Goal: Navigation & Orientation: Find specific page/section

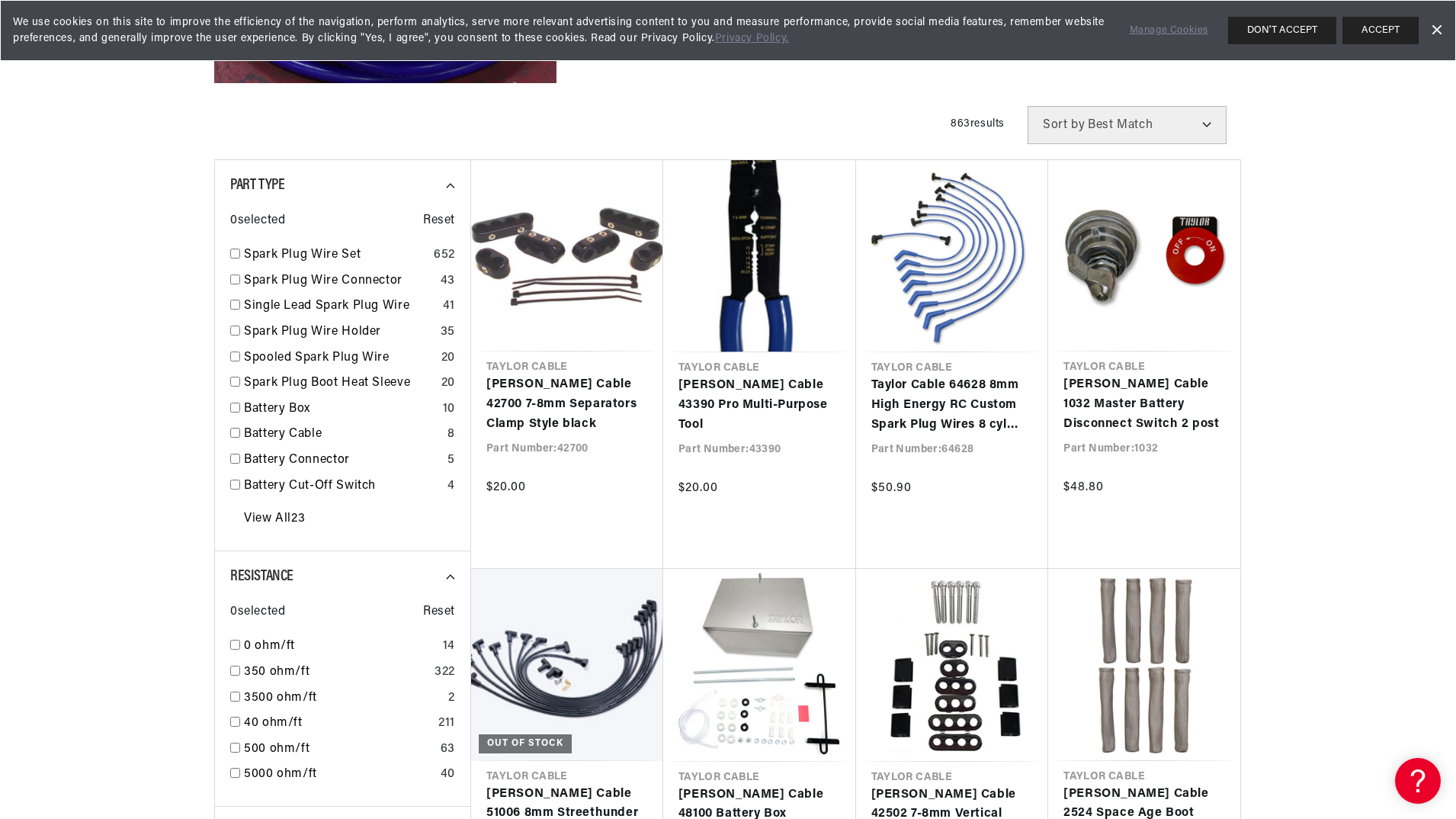
scroll to position [0, 952]
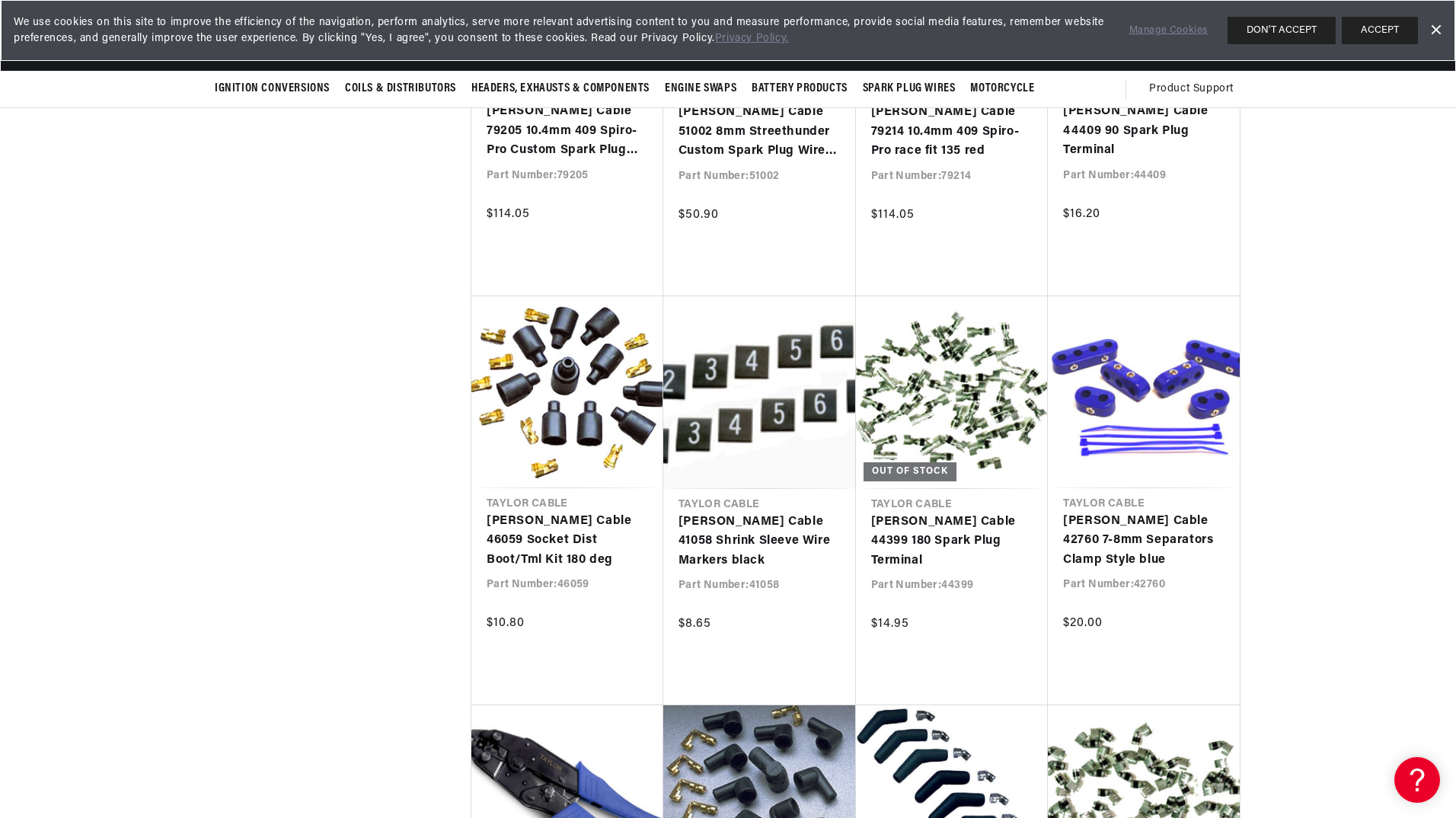
scroll to position [2208, 0]
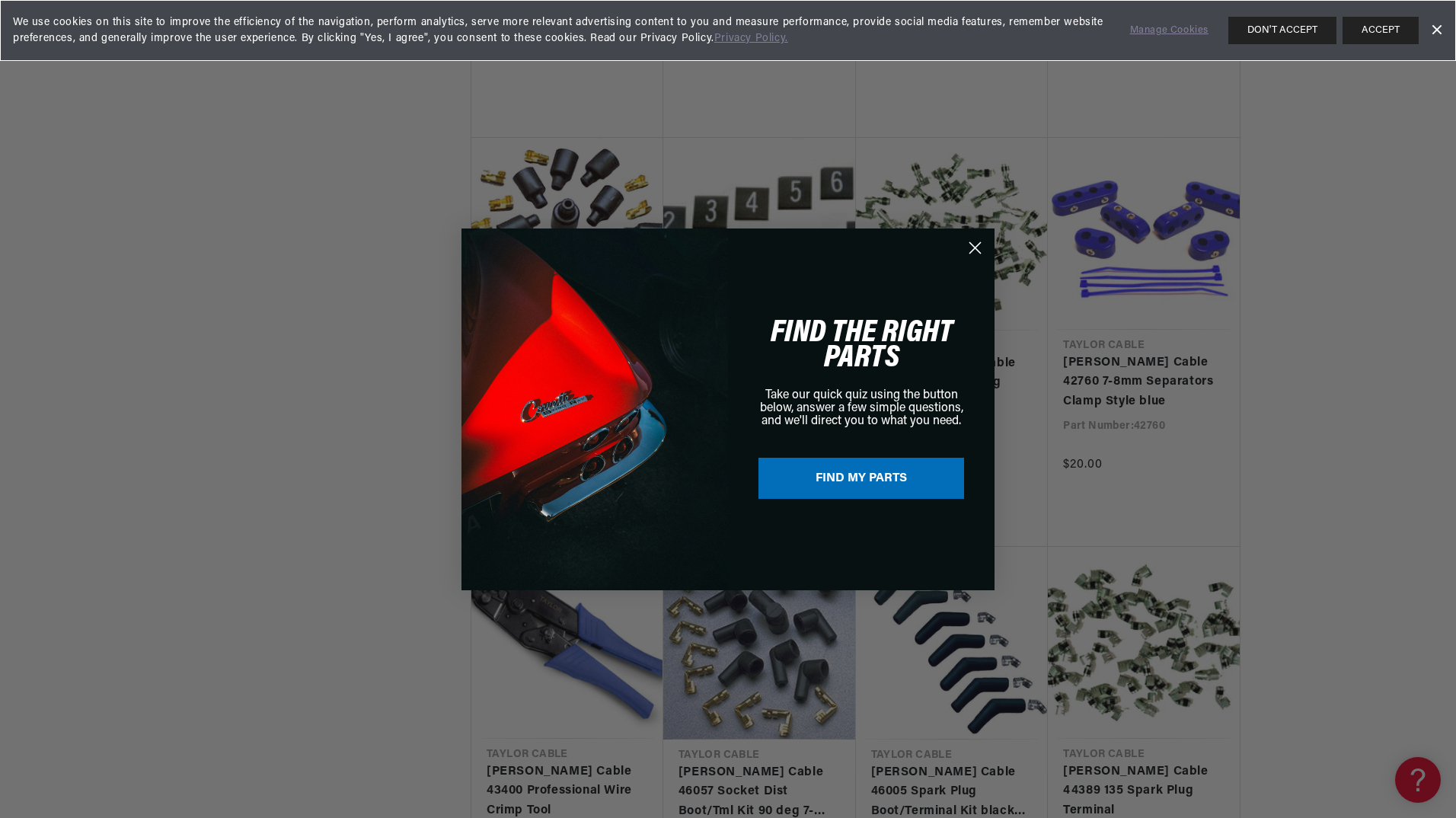
scroll to position [0, 1796]
